Goal: Task Accomplishment & Management: Manage account settings

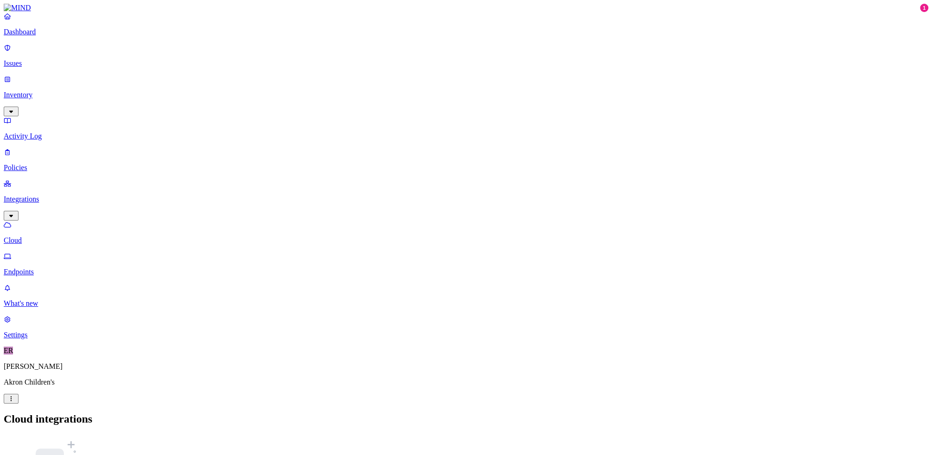
click at [47, 36] on p "Dashboard" at bounding box center [466, 32] width 925 height 8
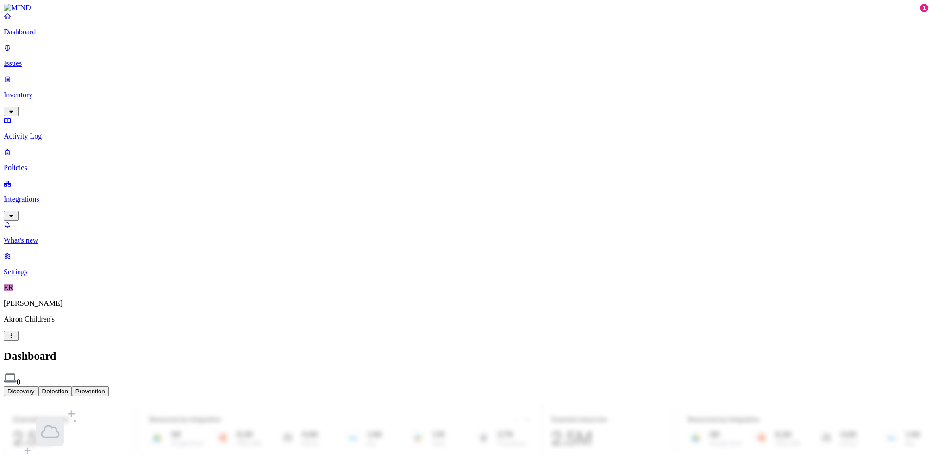
click at [44, 68] on p "Issues" at bounding box center [466, 63] width 925 height 8
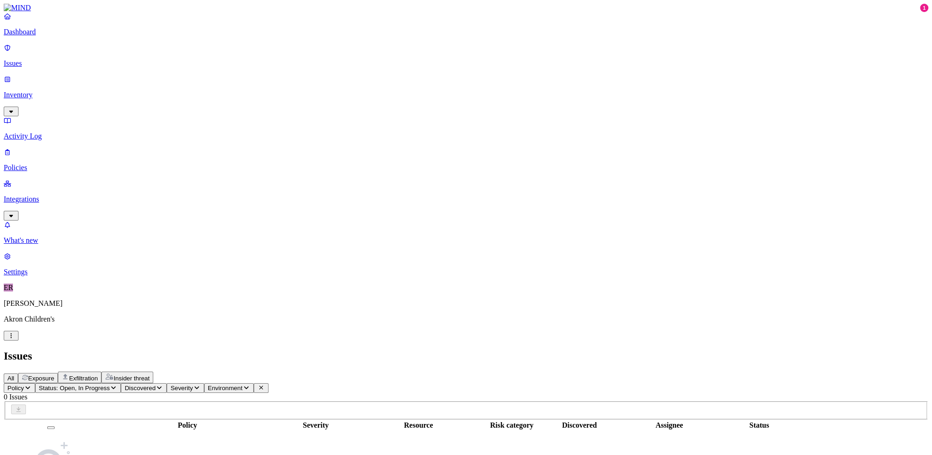
click at [40, 91] on p "Inventory" at bounding box center [466, 95] width 925 height 8
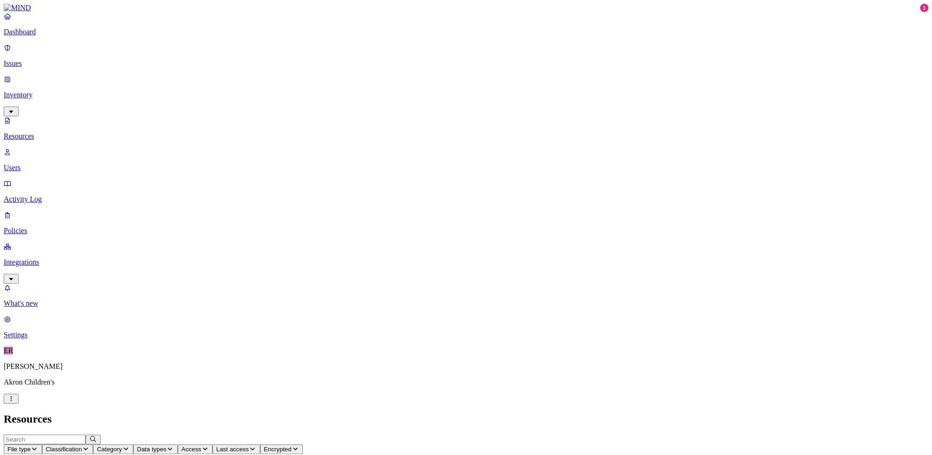
click at [44, 163] on p "Users" at bounding box center [466, 167] width 925 height 8
click at [38, 195] on p "Activity Log" at bounding box center [466, 199] width 925 height 8
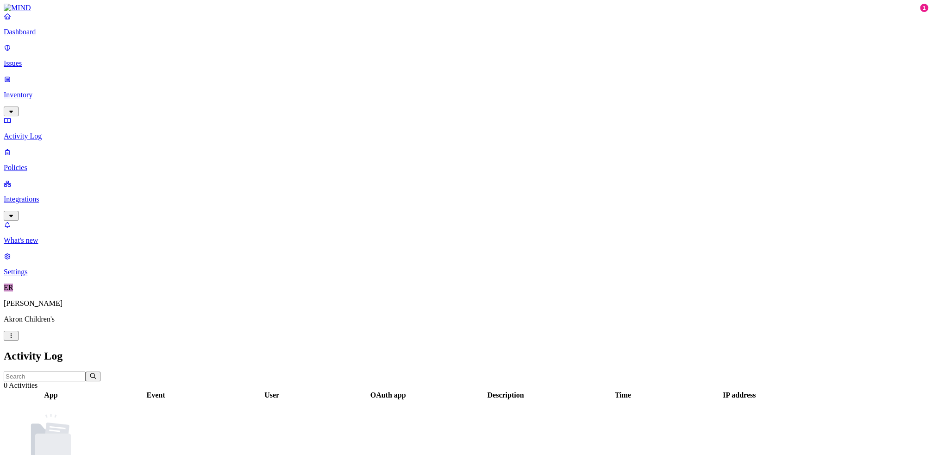
click at [35, 163] on p "Policies" at bounding box center [466, 167] width 925 height 8
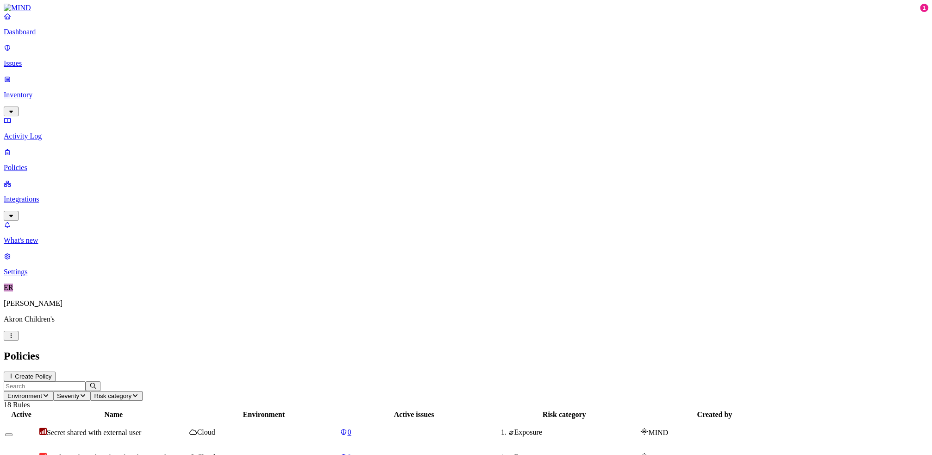
click at [40, 276] on p "Settings" at bounding box center [466, 272] width 925 height 8
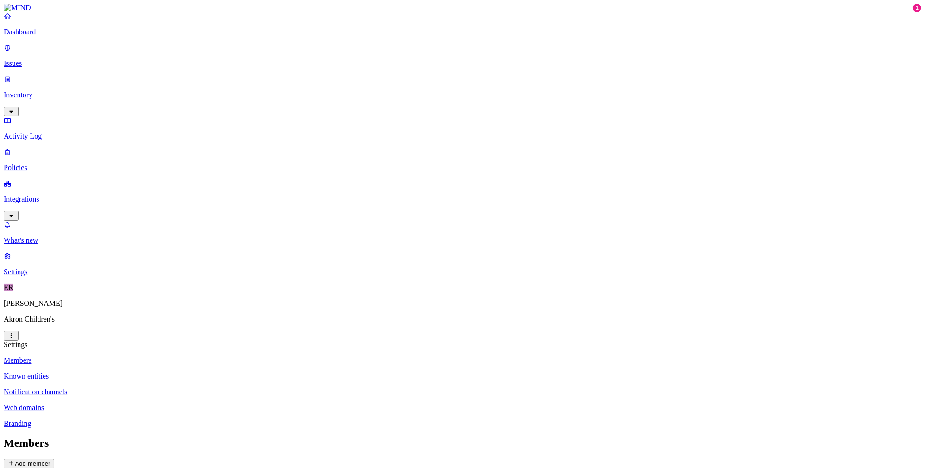
click at [54, 454] on button "Add member" at bounding box center [29, 464] width 50 height 10
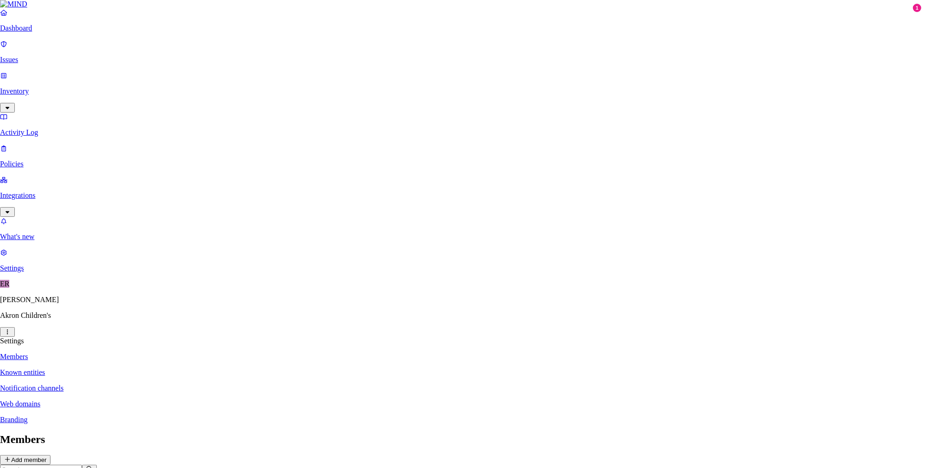
paste input "[EMAIL_ADDRESS][DOMAIN_NAME]"
type input "[EMAIL_ADDRESS][DOMAIN_NAME]"
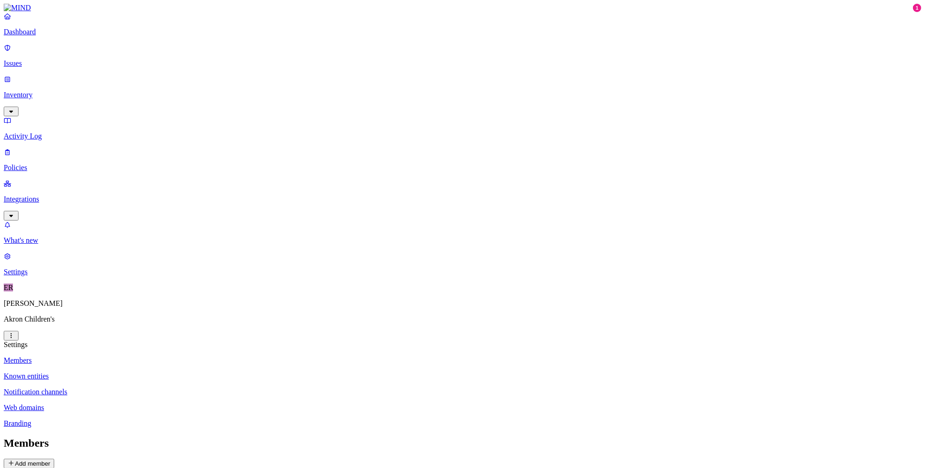
click at [54, 454] on button "Add member" at bounding box center [29, 464] width 50 height 10
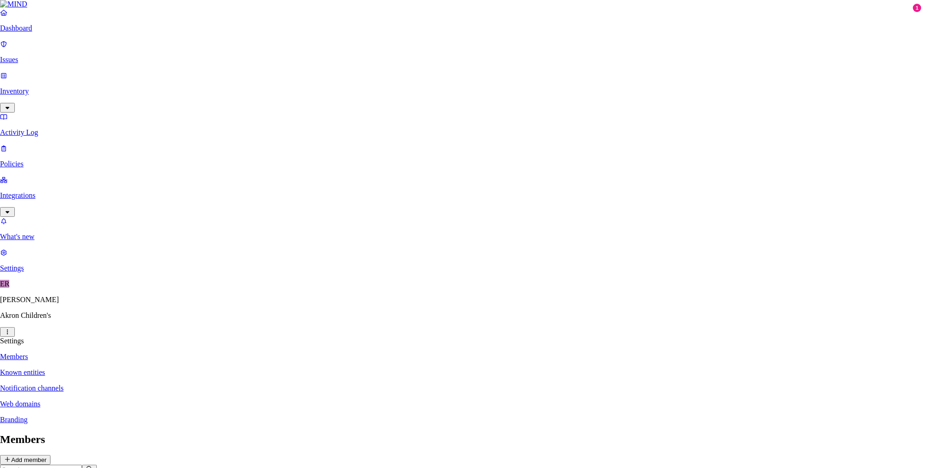
paste input "[EMAIL_ADDRESS][DOMAIN_NAME]"
type input "[EMAIL_ADDRESS][DOMAIN_NAME]"
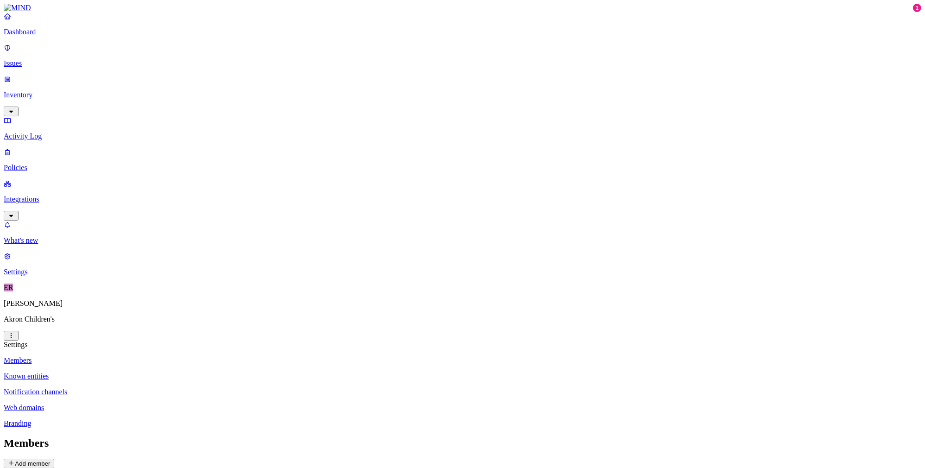
click at [54, 454] on button "Add member" at bounding box center [29, 464] width 50 height 10
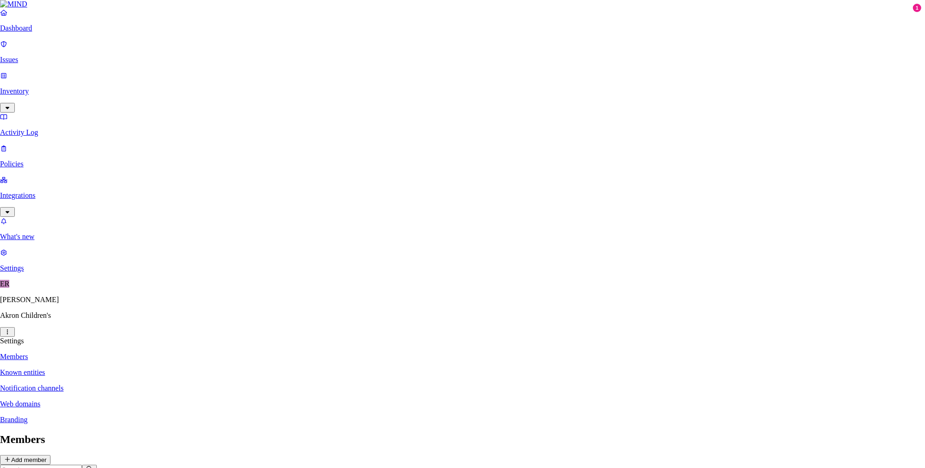
paste input "[EMAIL_ADDRESS][DOMAIN_NAME]"
type input "[EMAIL_ADDRESS][DOMAIN_NAME]"
drag, startPoint x: 489, startPoint y: 155, endPoint x: 340, endPoint y: 154, distance: 148.7
click at [340, 154] on body "Dashboard Issues Inventory Activity Log Policies Integrations What's new 1 Sett…" at bounding box center [462, 419] width 925 height 838
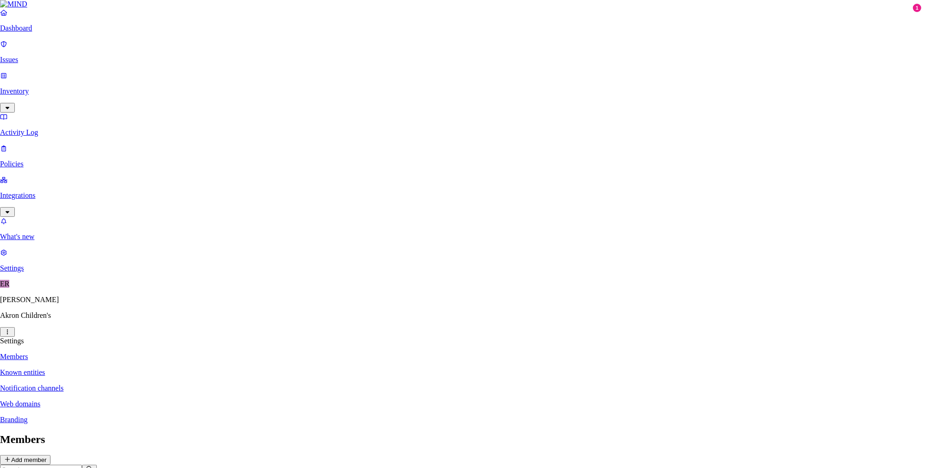
paste input "[EMAIL_ADDRESS][DOMAIN_NAME]"
type input "[EMAIL_ADDRESS][DOMAIN_NAME]"
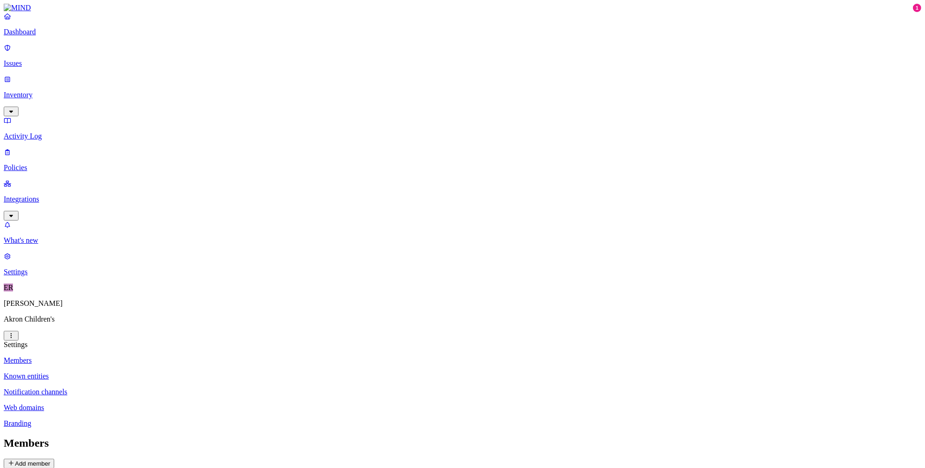
click at [31, 12] on img at bounding box center [17, 8] width 27 height 8
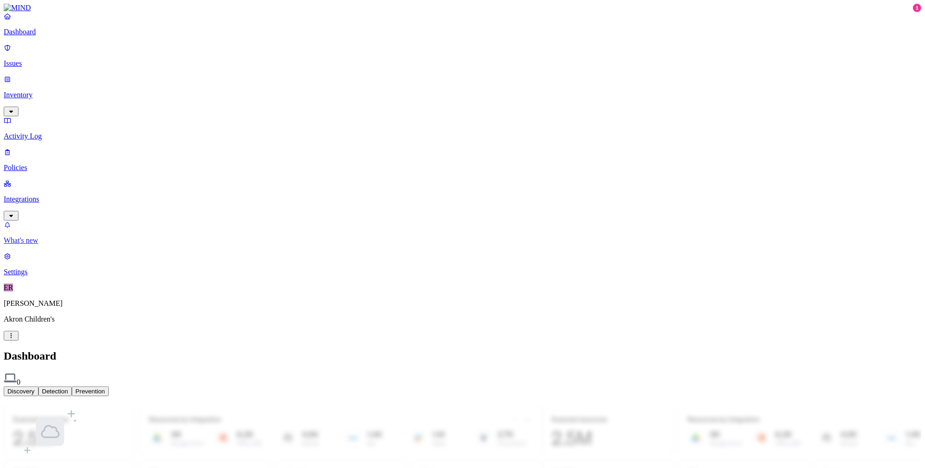
click at [49, 245] on p "What's new" at bounding box center [463, 240] width 918 height 8
click at [68, 245] on nav "Dashboard Issues Inventory Activity Log Policies Integrations What's new 1 Sett…" at bounding box center [463, 144] width 918 height 264
click at [46, 36] on p "Dashboard" at bounding box center [463, 32] width 918 height 8
click at [85, 449] on html "Dashboard Issues Inventory Activity Log Policies Integrations What's new 1 Sett…" at bounding box center [462, 264] width 925 height 528
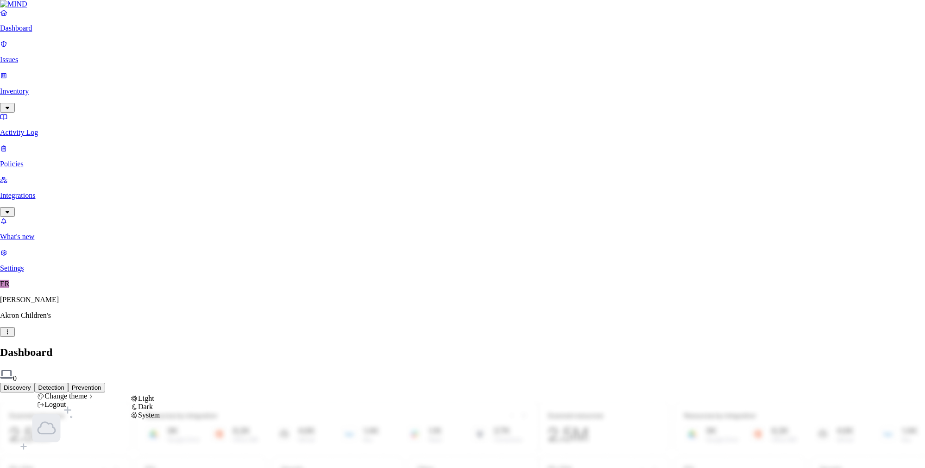
click at [153, 410] on span "Dark" at bounding box center [145, 406] width 15 height 8
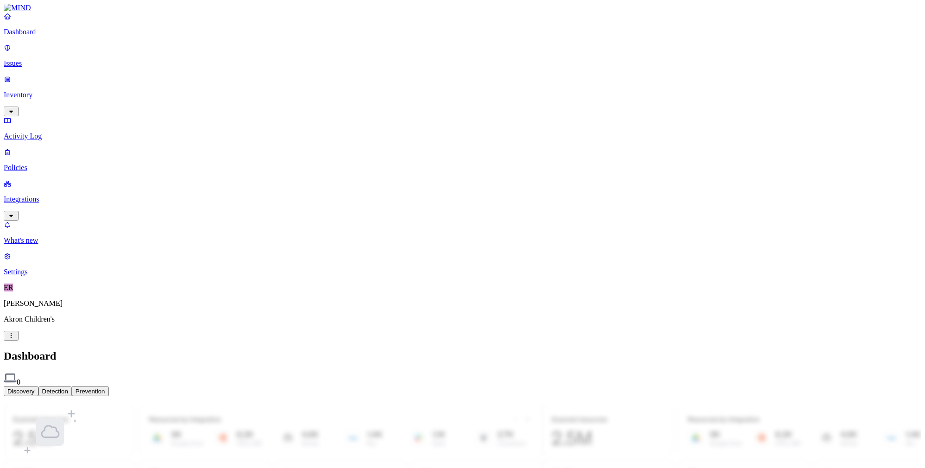
click at [53, 276] on p "Settings" at bounding box center [463, 272] width 918 height 8
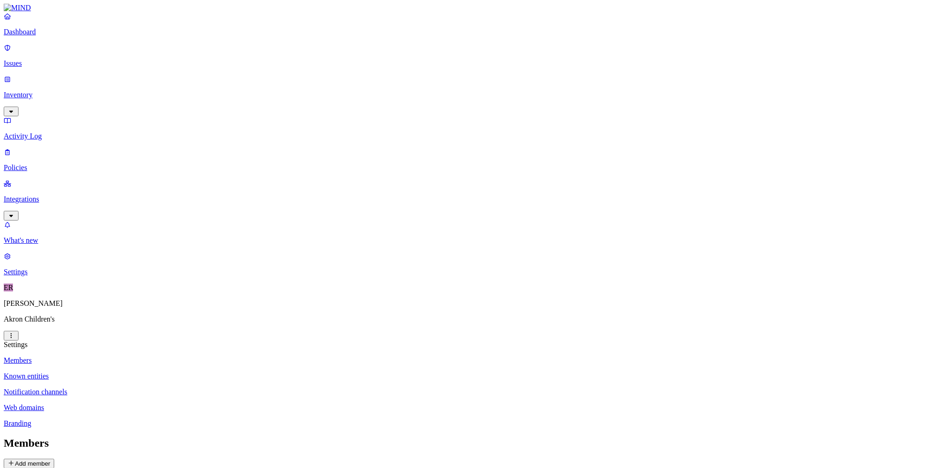
click at [155, 372] on p "Known entities" at bounding box center [463, 376] width 918 height 8
click at [148, 388] on p "Notification channels" at bounding box center [463, 392] width 918 height 8
click at [147, 403] on p "Web domains" at bounding box center [463, 407] width 918 height 8
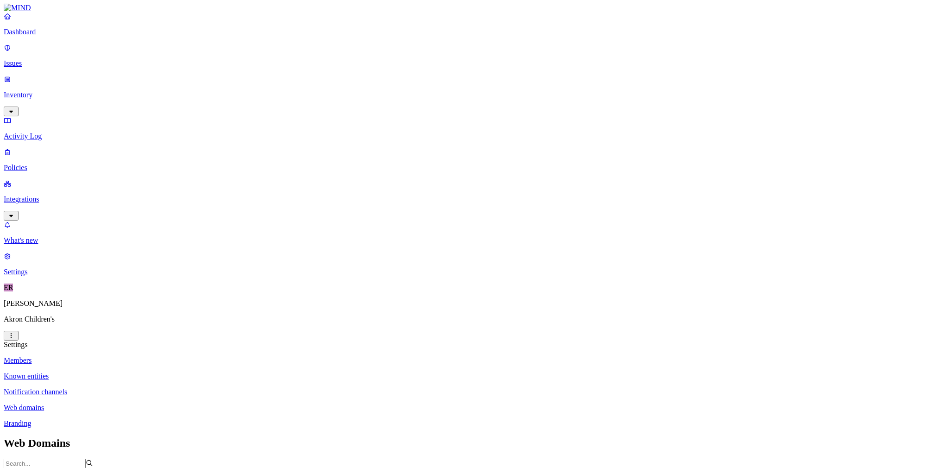
click at [128, 419] on p "Branding" at bounding box center [463, 423] width 918 height 8
